Goal: Transaction & Acquisition: Purchase product/service

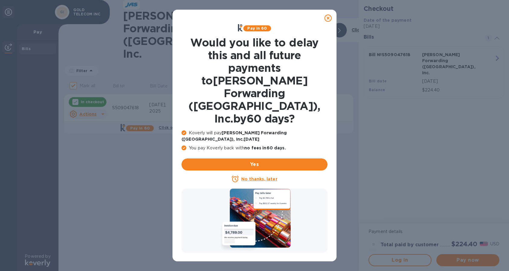
click at [327, 16] on icon at bounding box center [327, 17] width 7 height 7
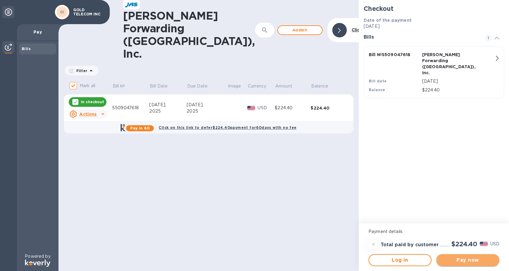
click at [468, 259] on span "Pay now" at bounding box center [467, 259] width 53 height 7
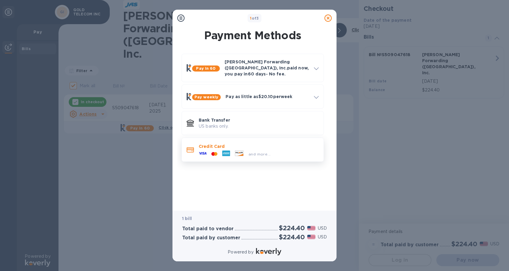
click at [213, 151] on div at bounding box center [214, 154] width 11 height 6
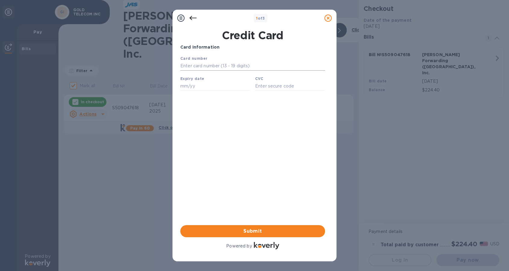
click at [203, 67] on input "text" at bounding box center [252, 65] width 145 height 9
click at [299, 65] on input "[CREDIT_CARD_NUMBER]" at bounding box center [252, 65] width 145 height 9
type input "[CREDIT_CARD_NUMBER]"
click at [200, 86] on input "text" at bounding box center [215, 85] width 70 height 9
type input "01/27"
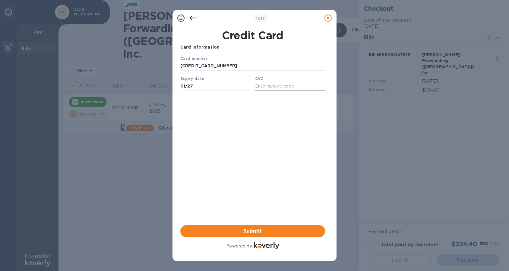
click at [262, 89] on input "text" at bounding box center [290, 85] width 70 height 9
type input "082"
click at [271, 179] on div "Card Information Your browser does not support iframes Submit Powered by" at bounding box center [252, 147] width 145 height 206
click at [253, 230] on span "Submit" at bounding box center [252, 230] width 135 height 7
click at [257, 231] on span "Submit" at bounding box center [252, 230] width 135 height 7
